Goal: Information Seeking & Learning: Understand process/instructions

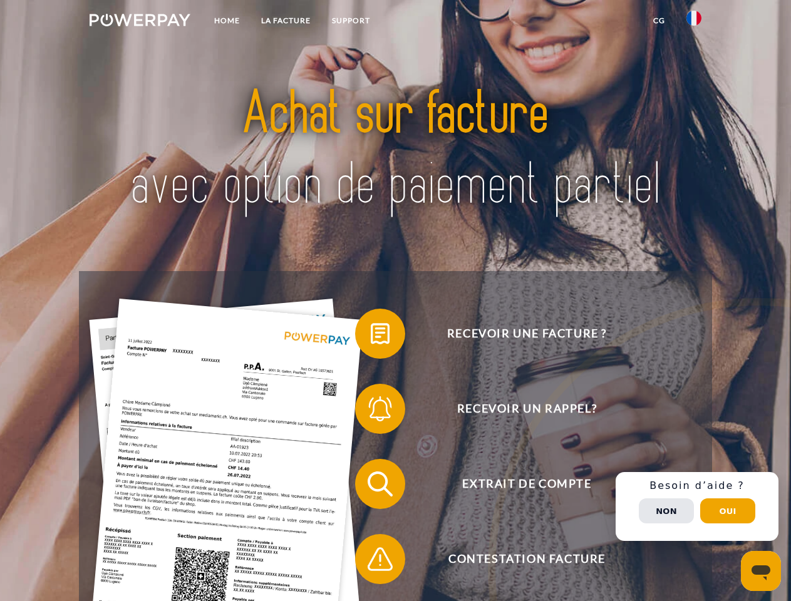
click at [140, 22] on img at bounding box center [140, 20] width 101 height 13
click at [694, 22] on img at bounding box center [693, 18] width 15 height 15
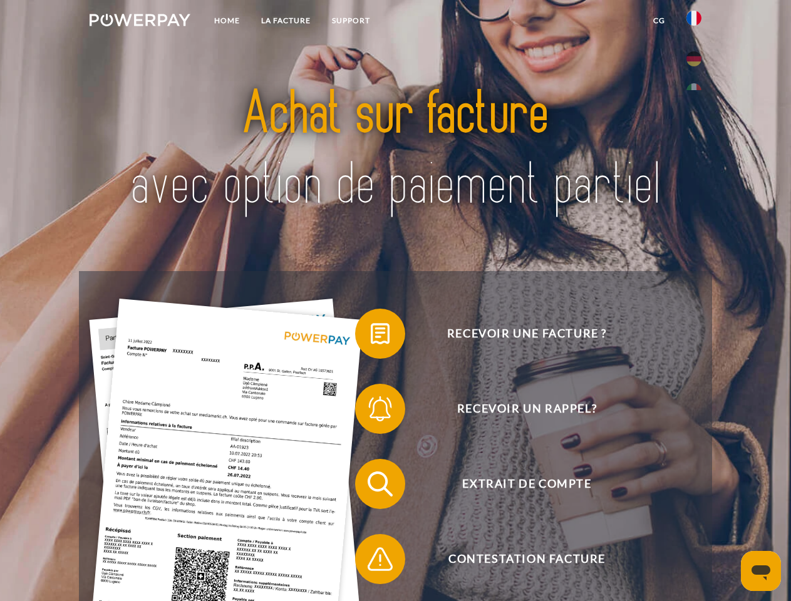
click at [659, 21] on link "CG" at bounding box center [659, 20] width 33 height 23
click at [371, 336] on span at bounding box center [361, 334] width 63 height 63
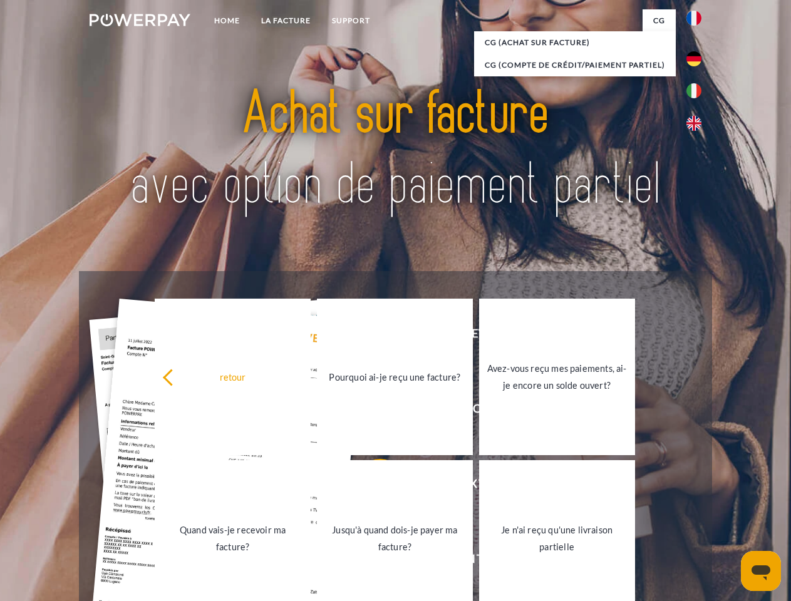
click at [371, 487] on link "Jusqu'à quand dois-je payer ma facture?" at bounding box center [395, 538] width 156 height 157
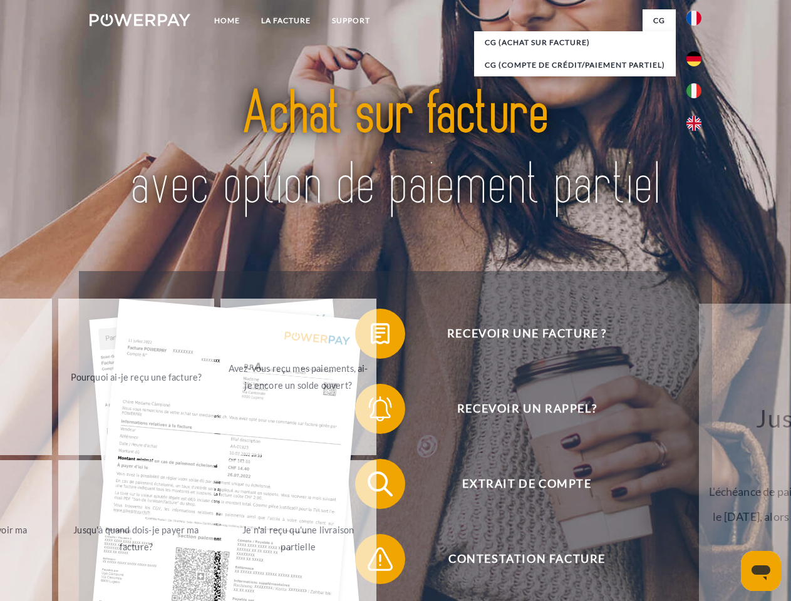
click at [371, 562] on span at bounding box center [361, 559] width 63 height 63
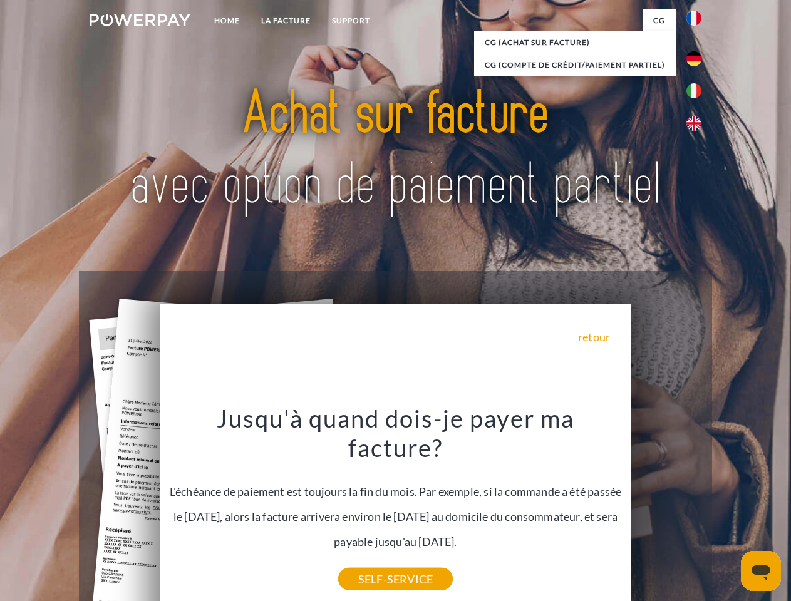
click at [697, 507] on div "Recevoir une facture ? Recevoir un rappel? Extrait de compte retour" at bounding box center [395, 521] width 633 height 501
click at [666, 509] on span "Extrait de compte" at bounding box center [526, 484] width 307 height 50
click at [728, 511] on header "Home LA FACTURE Support" at bounding box center [395, 432] width 791 height 865
